Goal: Information Seeking & Learning: Understand process/instructions

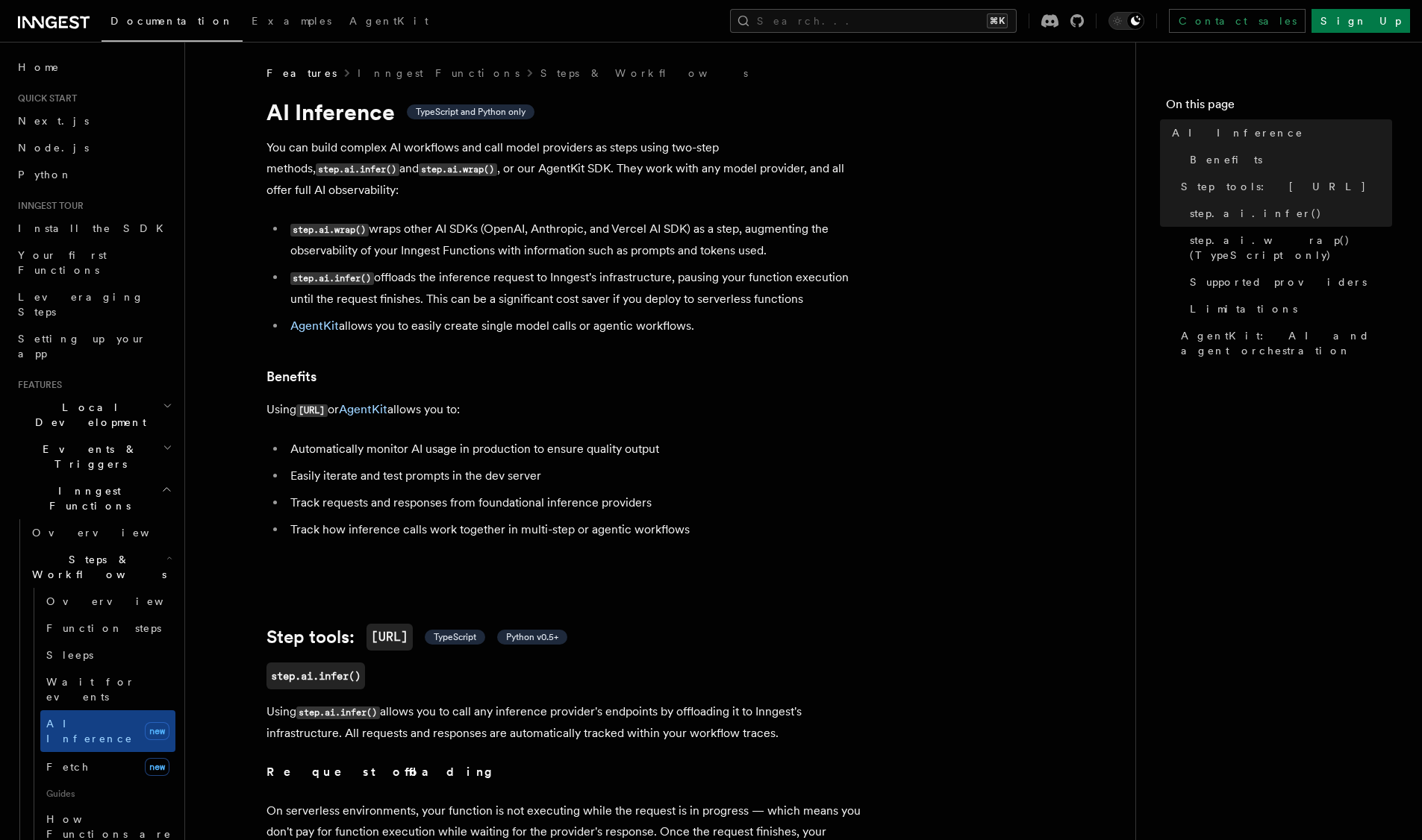
click at [50, 23] on icon at bounding box center [53, 22] width 71 height 18
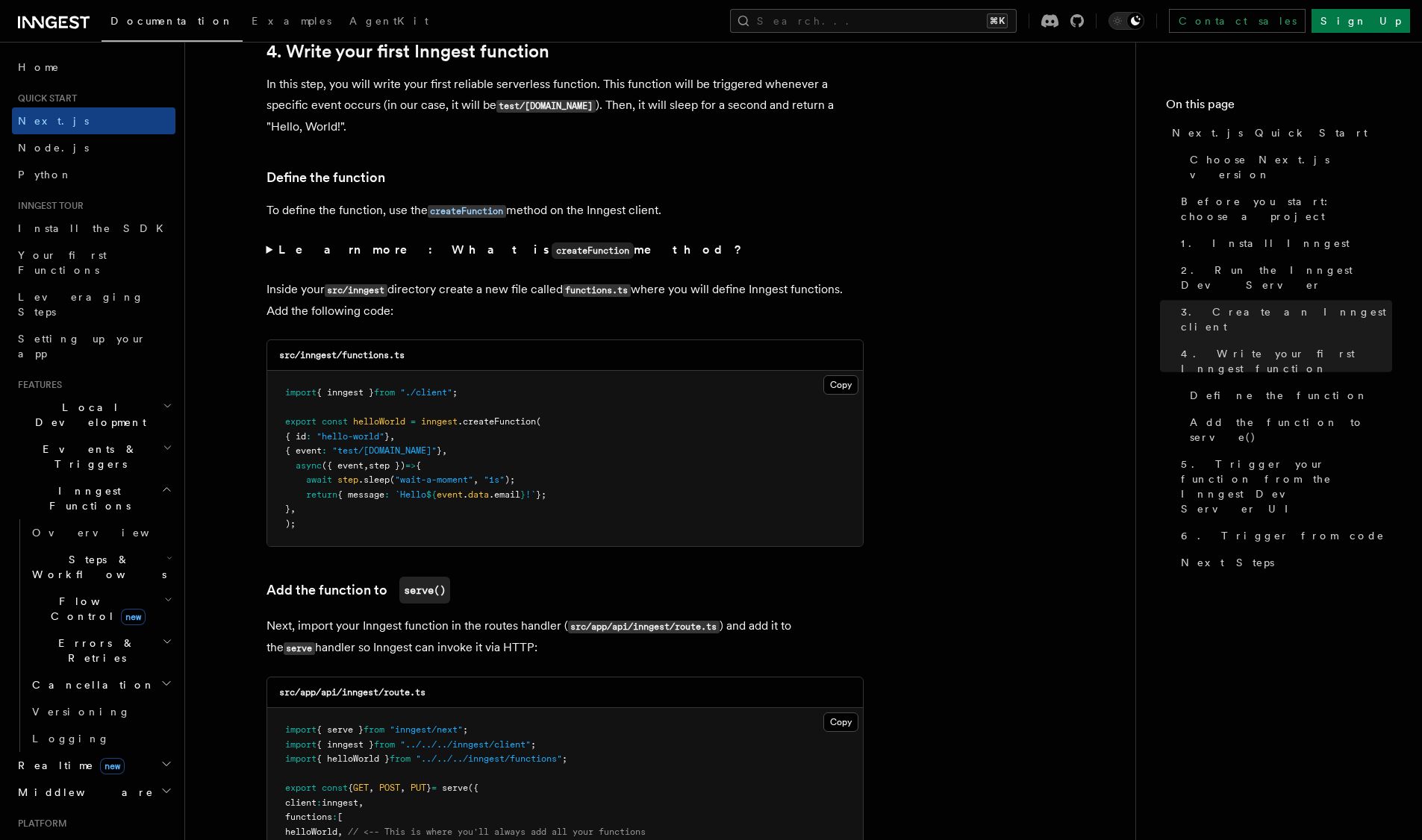
scroll to position [2415, 0]
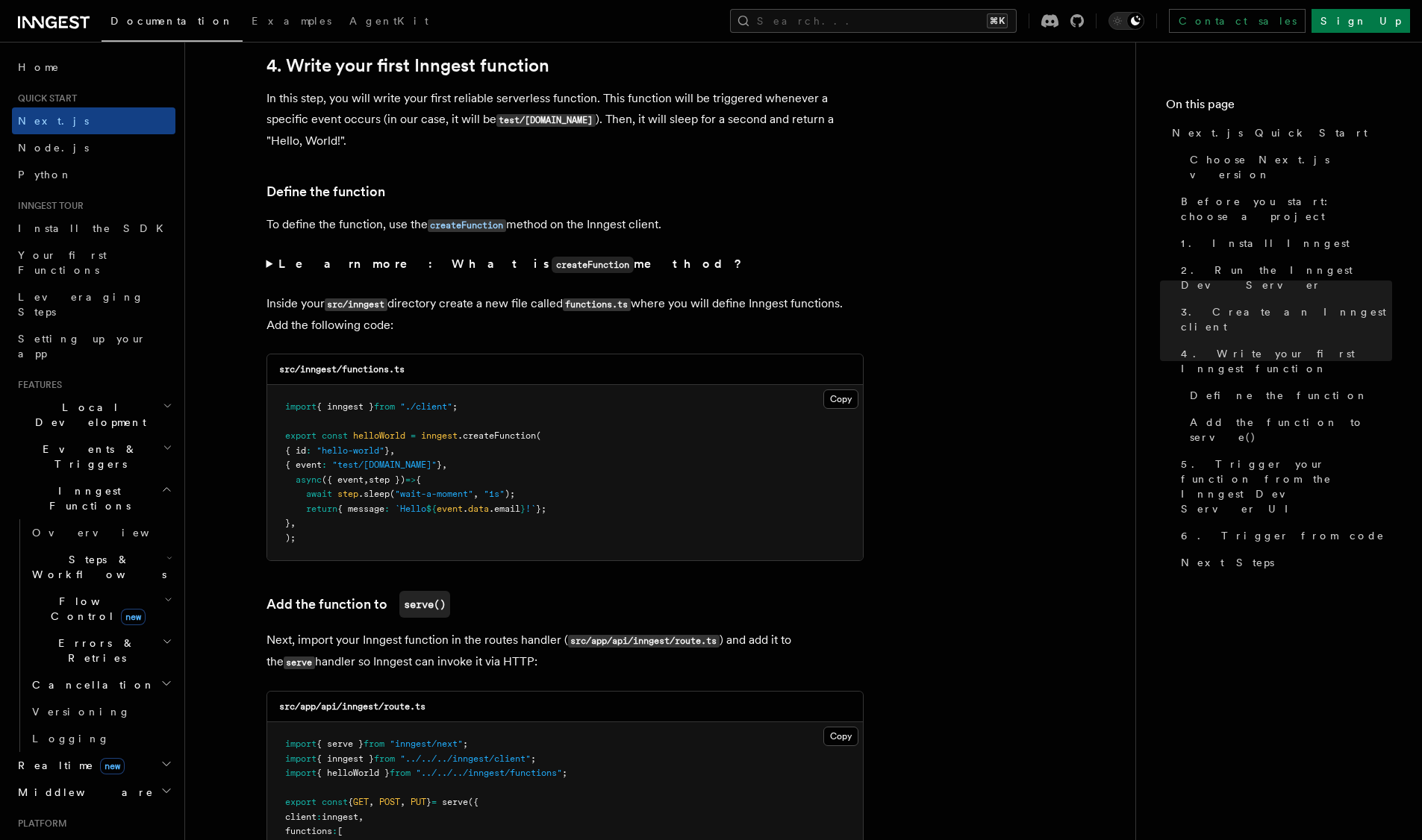
click at [83, 484] on span "Inngest Functions" at bounding box center [87, 498] width 149 height 30
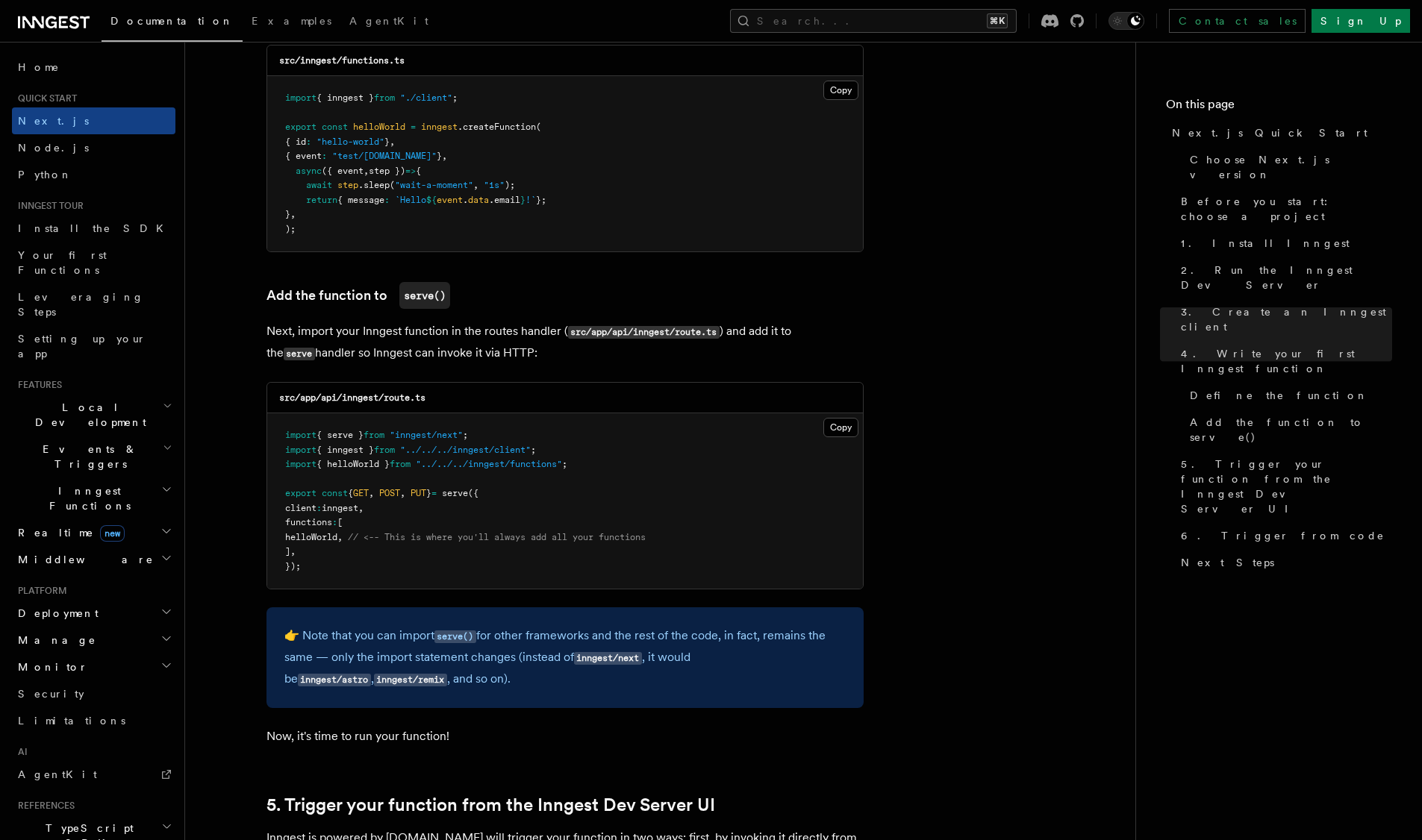
scroll to position [2729, 0]
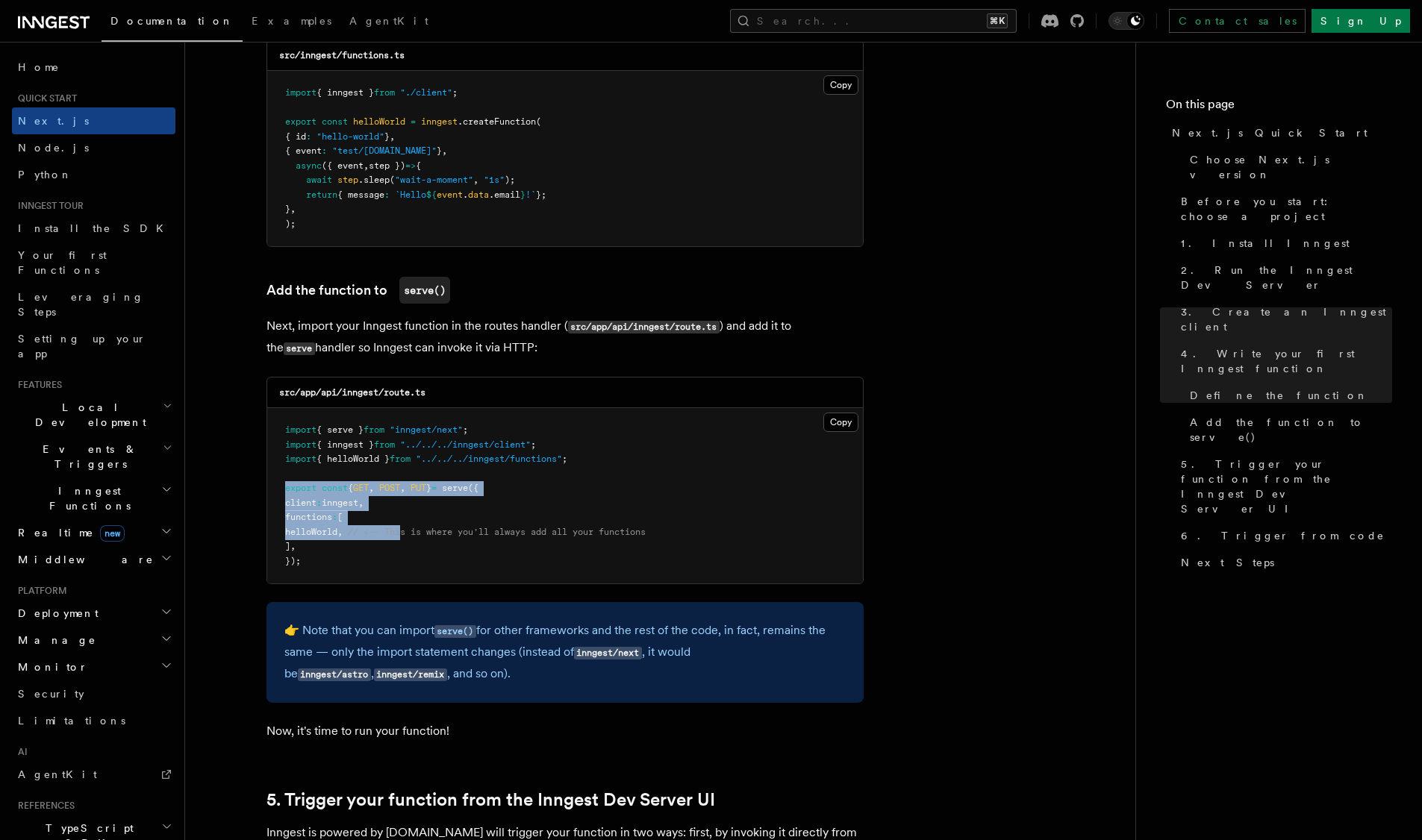
drag, startPoint x: 286, startPoint y: 490, endPoint x: 423, endPoint y: 532, distance: 143.3
click at [426, 533] on code "import { serve } from "inngest/next" ; import { inngest } from "../../../innges…" at bounding box center [465, 495] width 361 height 142
click at [468, 488] on span "serve" at bounding box center [455, 488] width 26 height 10
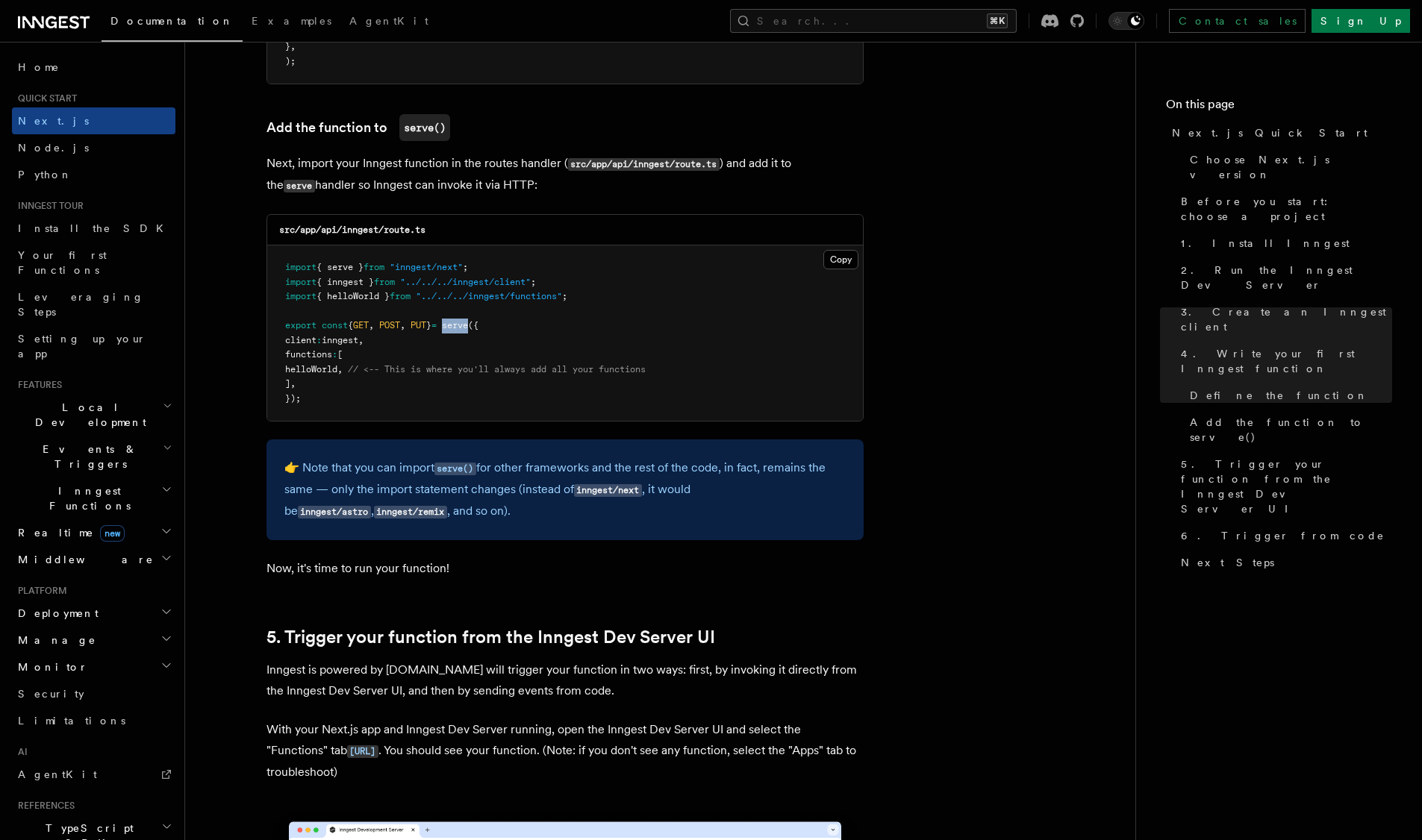
scroll to position [2893, 0]
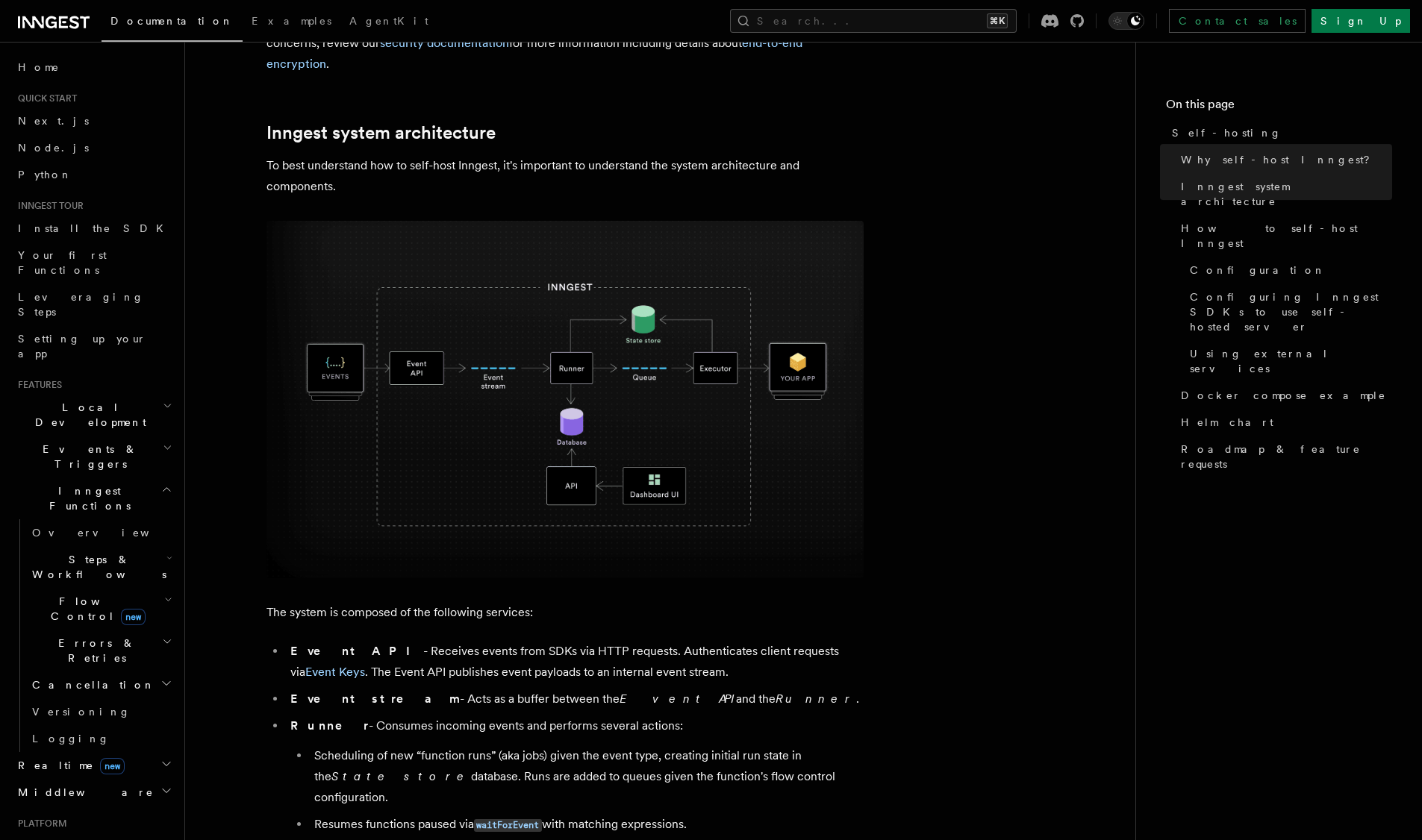
scroll to position [339, 0]
click at [90, 553] on span "Steps & Workflows" at bounding box center [96, 567] width 140 height 30
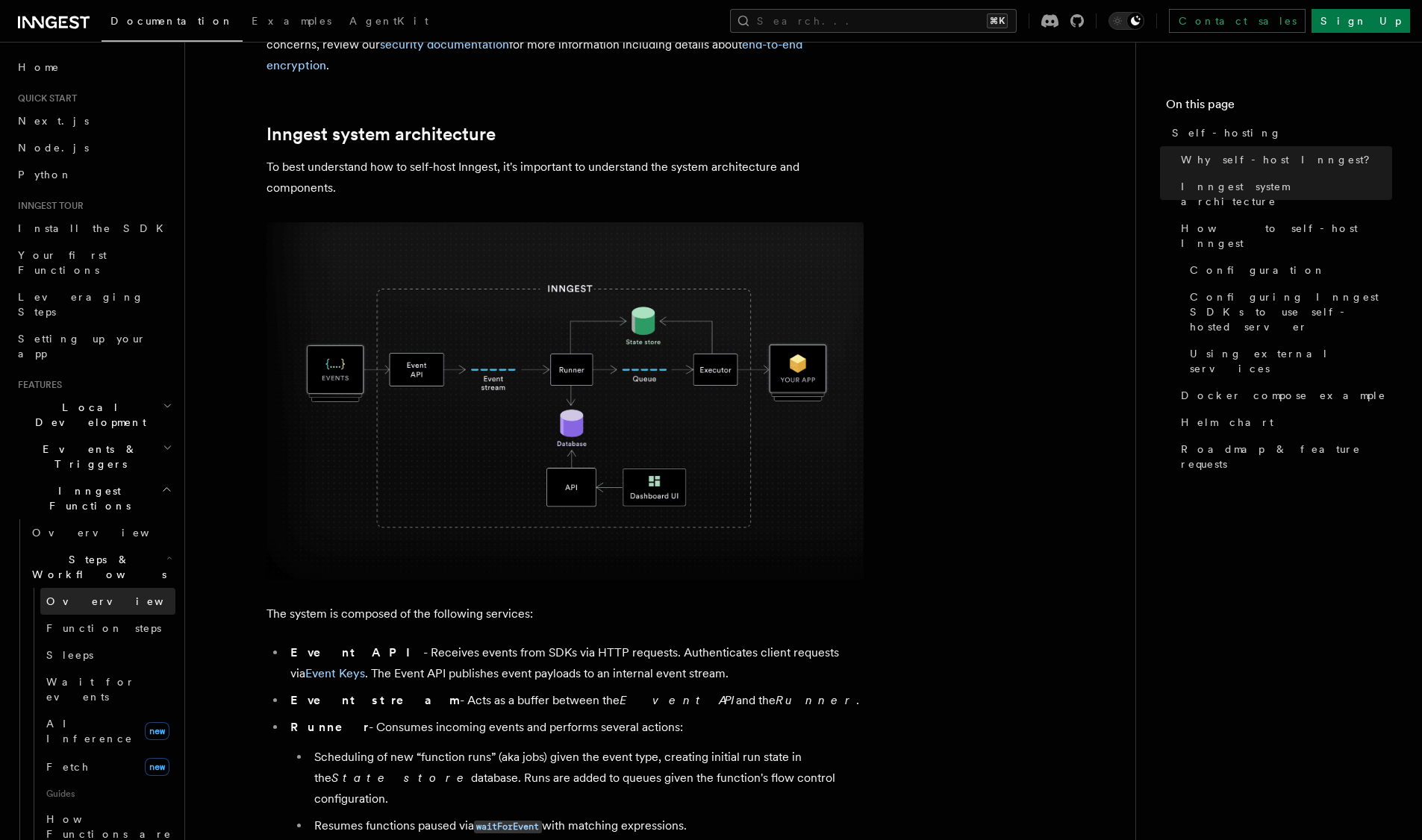
click at [83, 596] on span "Overview" at bounding box center [123, 601] width 154 height 12
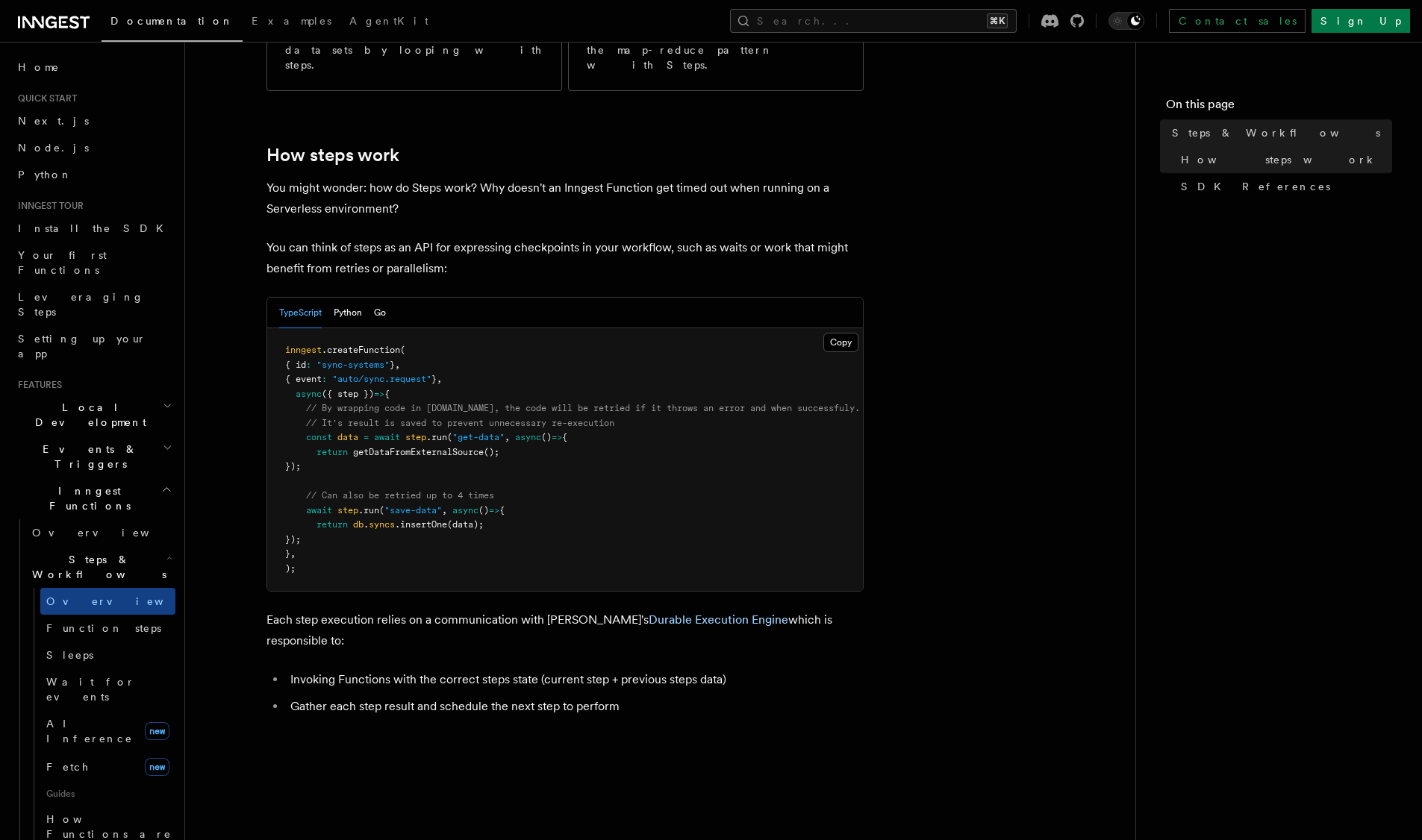
scroll to position [533, 0]
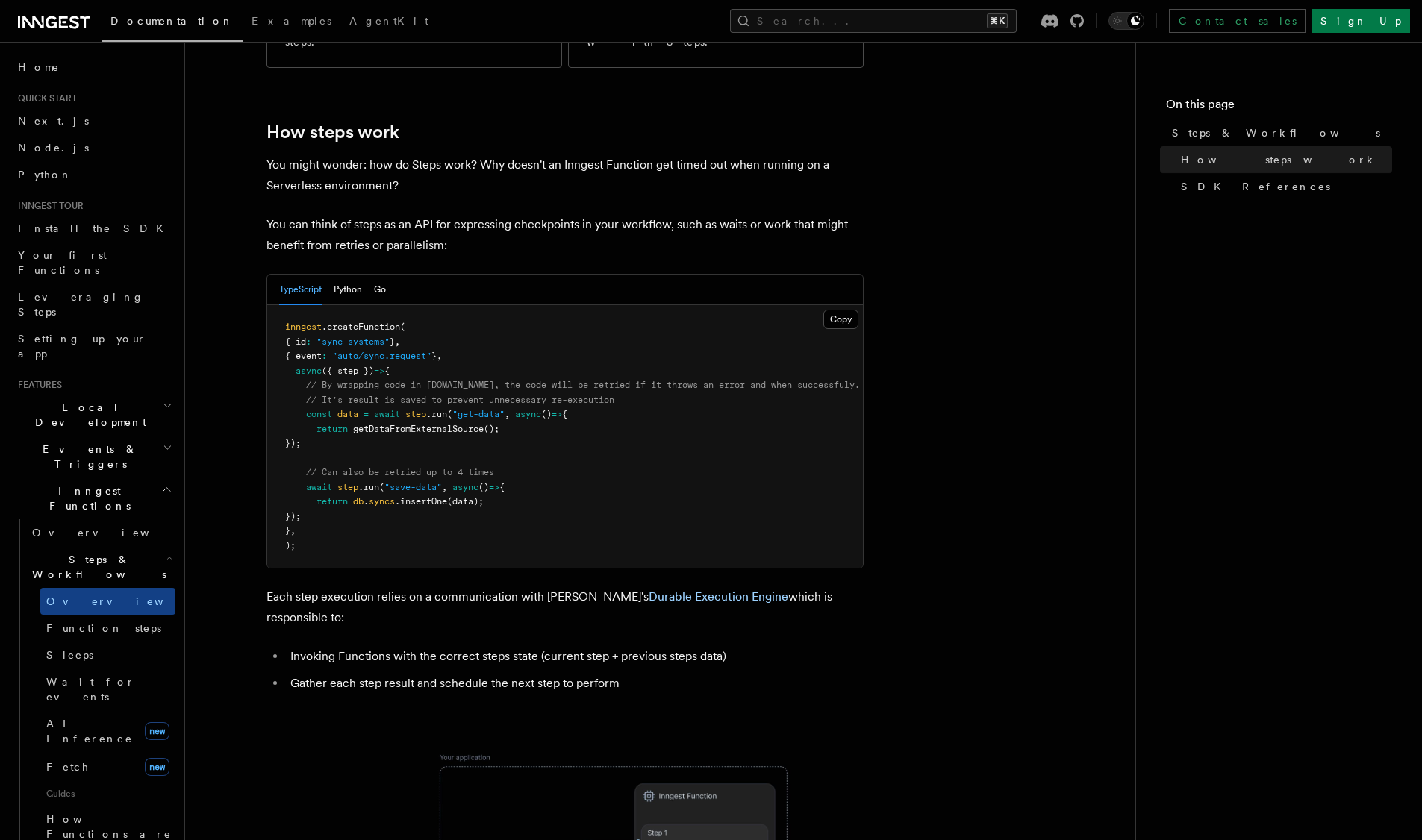
drag, startPoint x: 295, startPoint y: 357, endPoint x: 385, endPoint y: 390, distance: 95.9
click at [385, 390] on pre "inngest .createFunction ( { id : "sync-systems" } , { event : "auto/sync.reques…" at bounding box center [566, 436] width 596 height 263
drag, startPoint x: 302, startPoint y: 420, endPoint x: 357, endPoint y: 456, distance: 65.7
click at [357, 456] on pre "inngest .createFunction ( { id : "sync-systems" } , { event : "auto/sync.reques…" at bounding box center [566, 436] width 596 height 263
drag, startPoint x: 308, startPoint y: 360, endPoint x: 357, endPoint y: 379, distance: 52.6
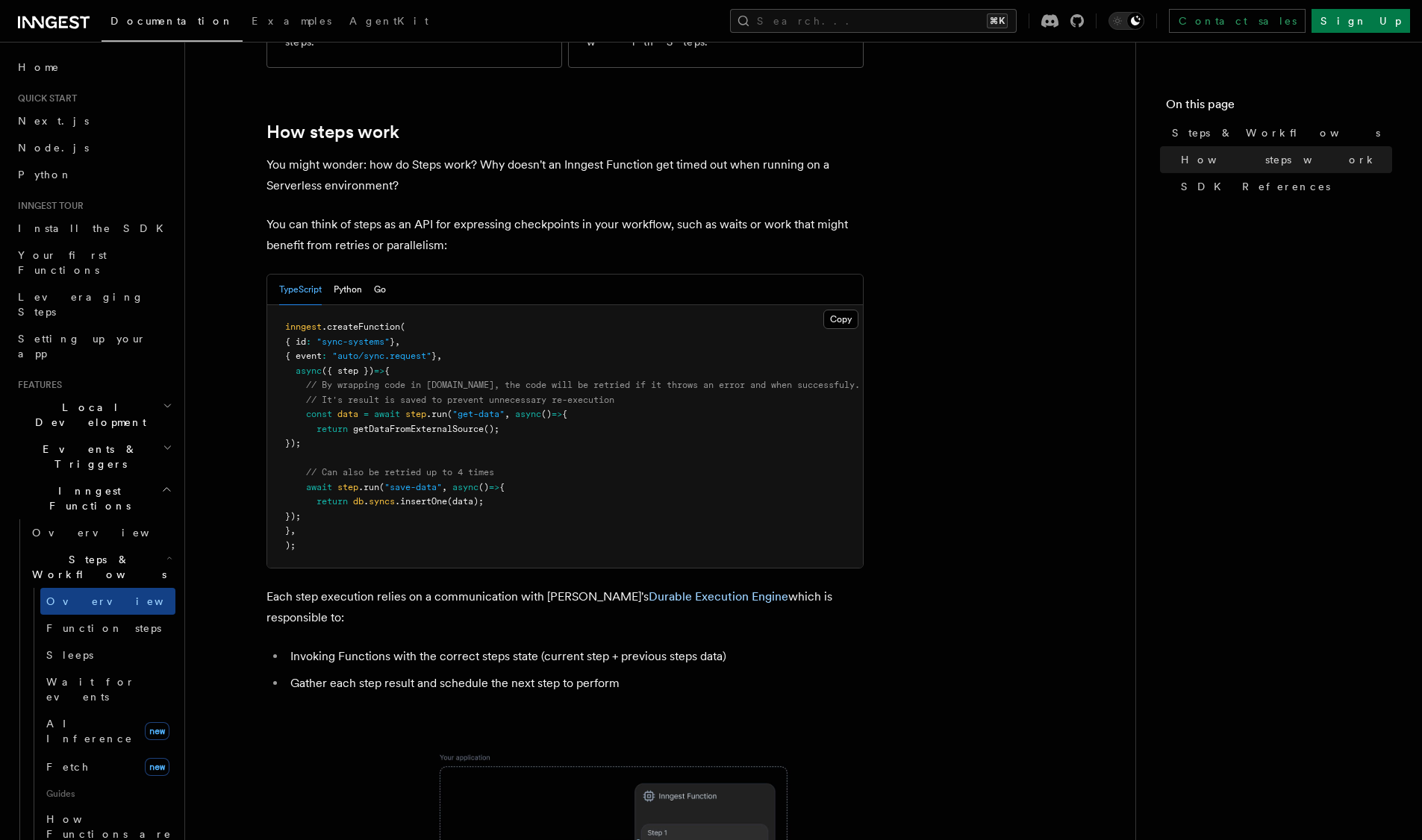
click at [357, 379] on pre "inngest .createFunction ( { id : "sync-systems" } , { event : "auto/sync.reques…" at bounding box center [566, 436] width 596 height 263
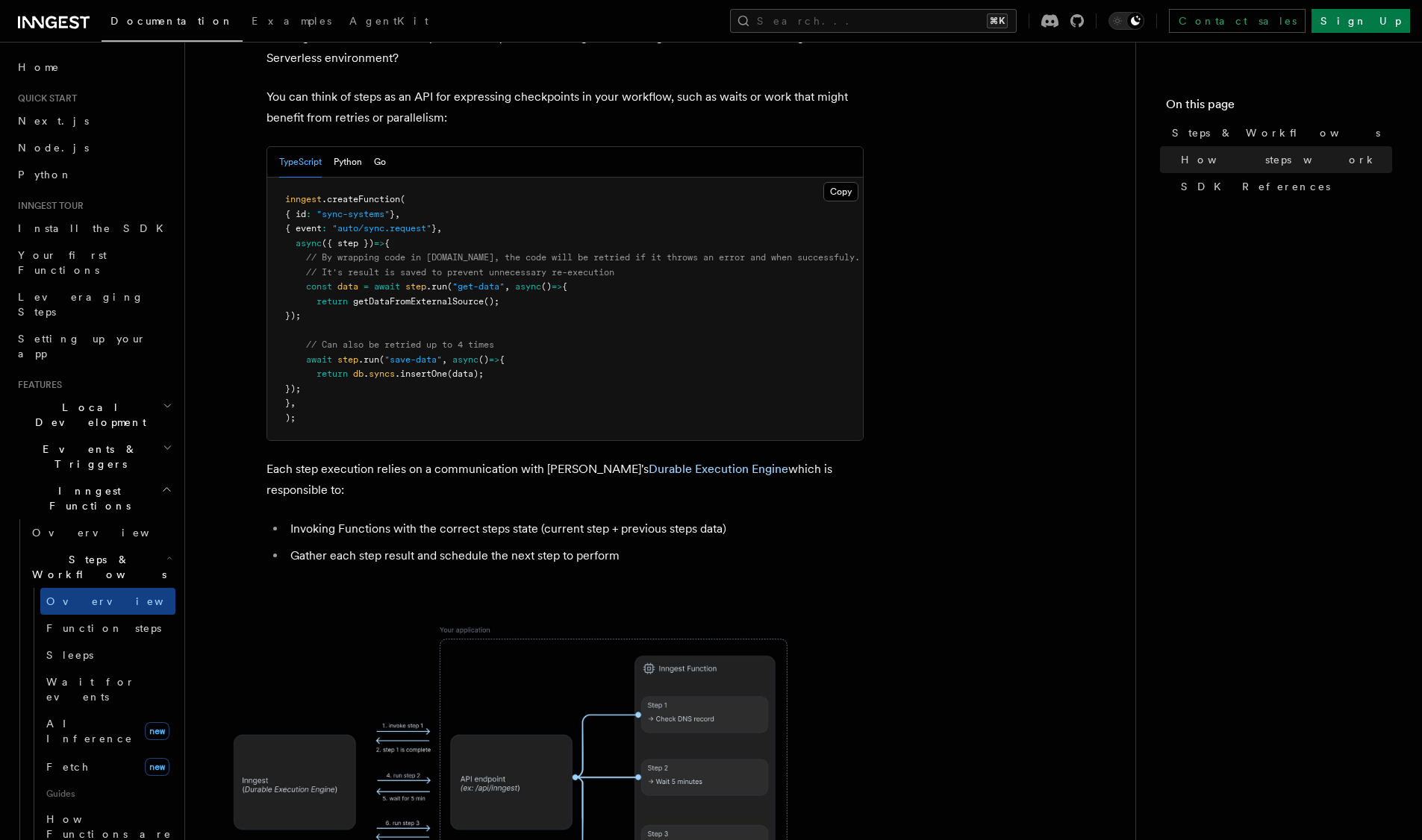
scroll to position [653, 0]
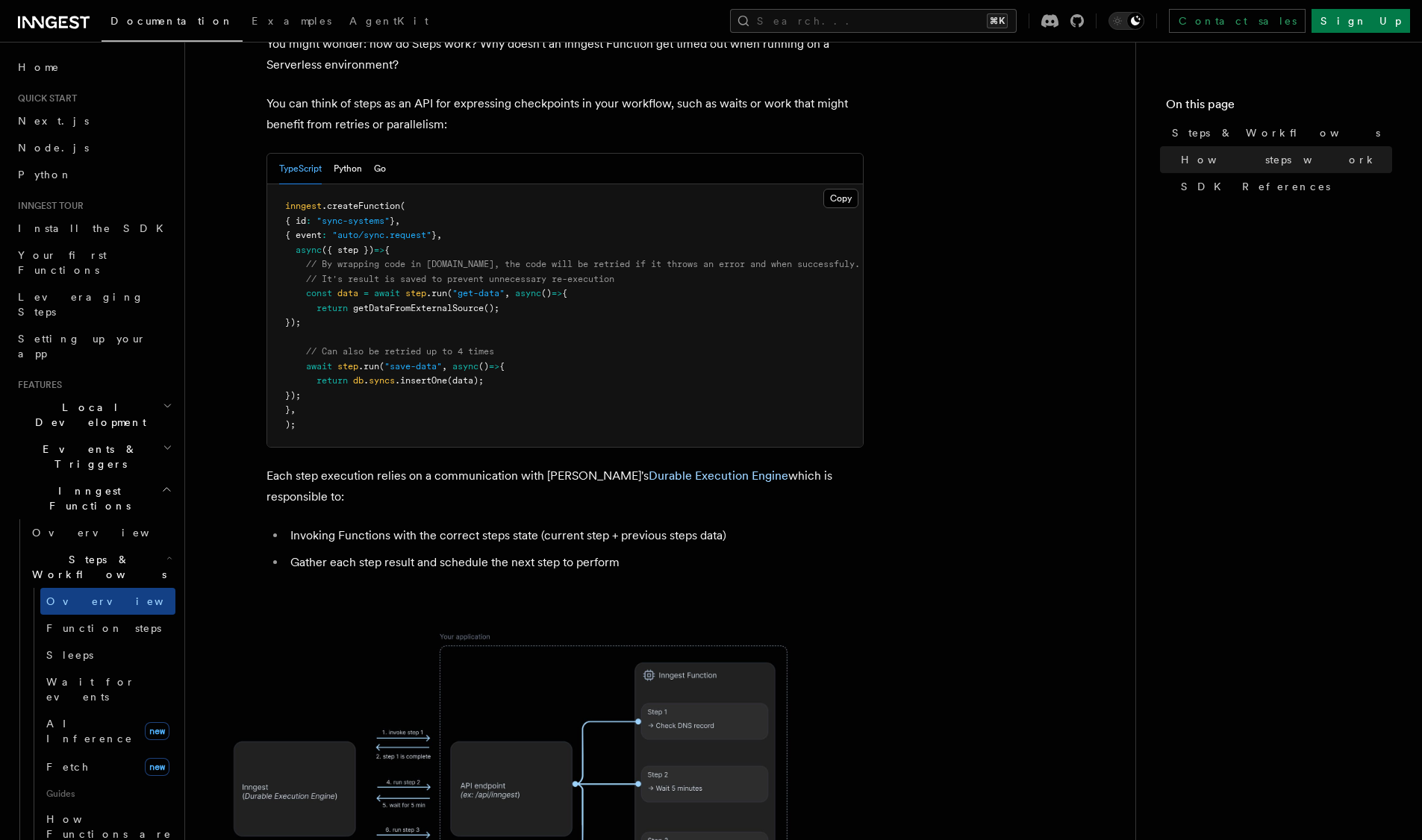
click at [474, 274] on pre "inngest .createFunction ( { id : "sync-systems" } , { event : "auto/sync.reques…" at bounding box center [566, 316] width 596 height 263
drag, startPoint x: 302, startPoint y: 231, endPoint x: 401, endPoint y: 271, distance: 106.8
click at [401, 271] on pre "inngest .createFunction ( { id : "sync-systems" } , { event : "auto/sync.reques…" at bounding box center [566, 316] width 596 height 263
click at [432, 272] on pre "inngest .createFunction ( { id : "sync-systems" } , { event : "auto/sync.reques…" at bounding box center [566, 316] width 596 height 263
drag, startPoint x: 456, startPoint y: 275, endPoint x: 304, endPoint y: 235, distance: 157.2
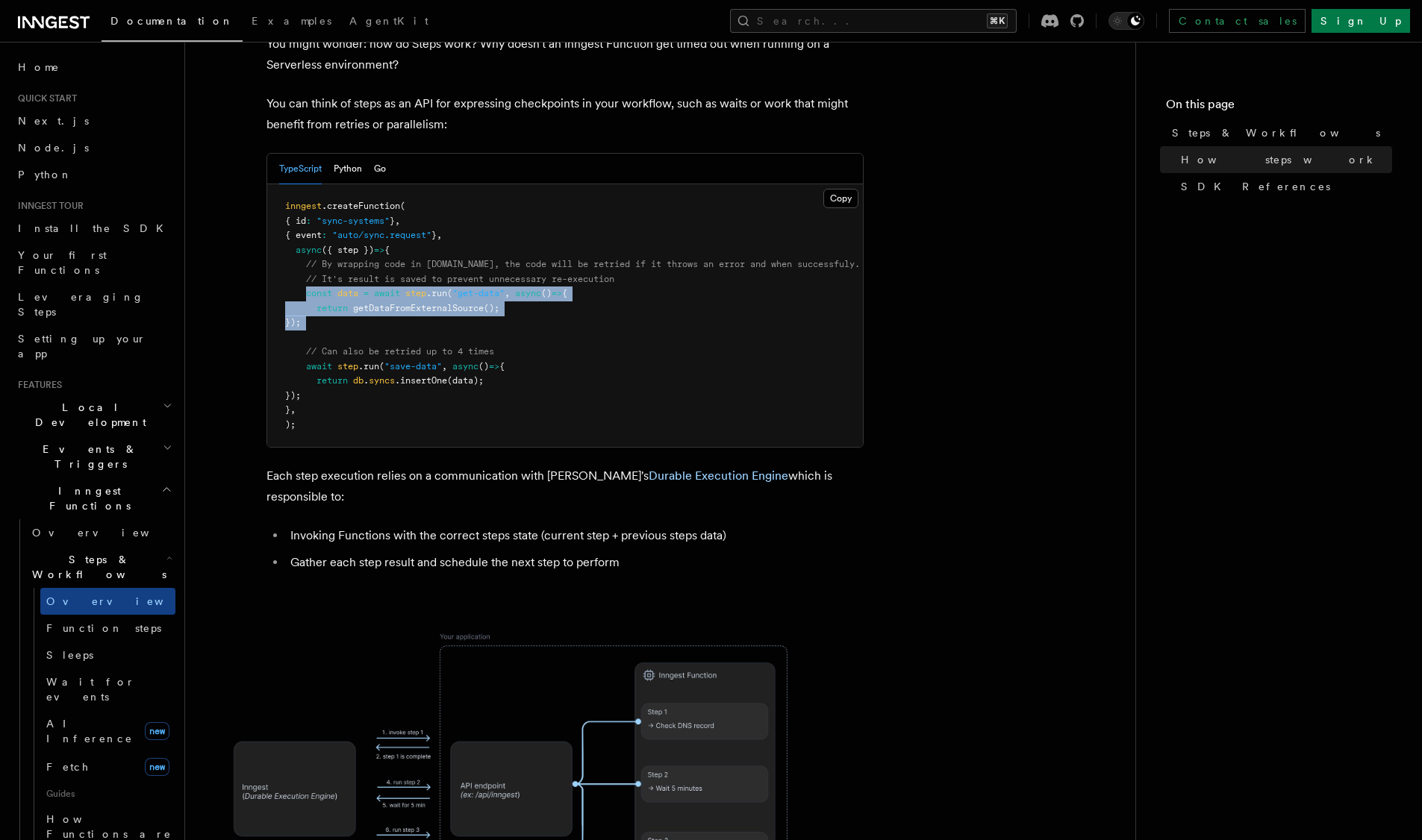
click at [304, 235] on pre "inngest .createFunction ( { id : "sync-systems" } , { event : "auto/sync.reques…" at bounding box center [566, 316] width 596 height 263
